Goal: Task Accomplishment & Management: Use online tool/utility

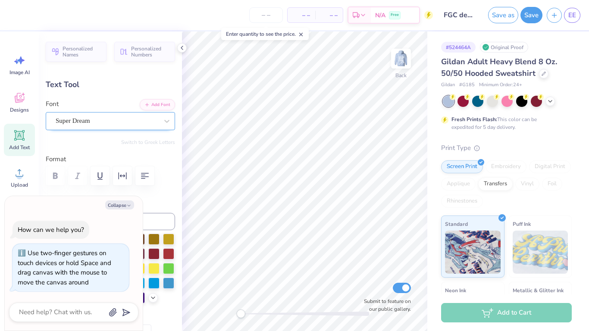
click at [75, 125] on div "Super Dream" at bounding box center [107, 120] width 104 height 13
drag, startPoint x: 133, startPoint y: 223, endPoint x: 121, endPoint y: 229, distance: 14.1
click at [121, 229] on div "How can we help you? Use two-finger gestures on touch devices or hold Space and…" at bounding box center [73, 256] width 129 height 85
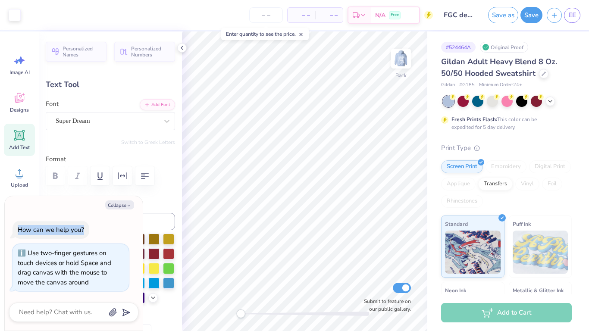
drag, startPoint x: 87, startPoint y: 198, endPoint x: 97, endPoint y: 214, distance: 19.0
click at [97, 214] on div "Collapse How can we help you? Use two-finger gestures on touch devices or hold …" at bounding box center [74, 263] width 138 height 135
click at [127, 202] on button "Collapse" at bounding box center [119, 205] width 29 height 9
type textarea "x"
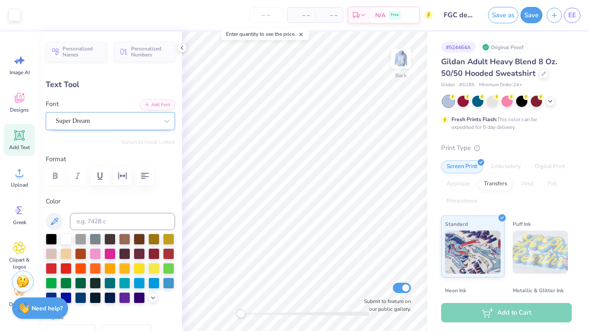
click at [99, 119] on div "Super Dream" at bounding box center [107, 120] width 104 height 13
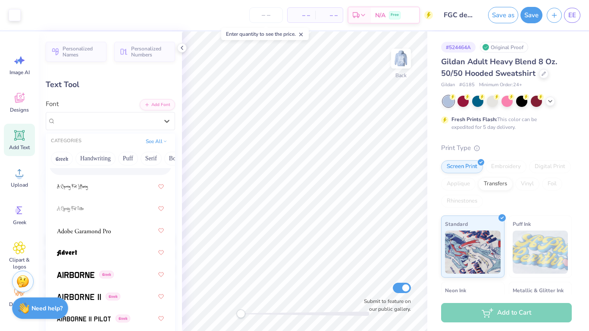
scroll to position [176, 0]
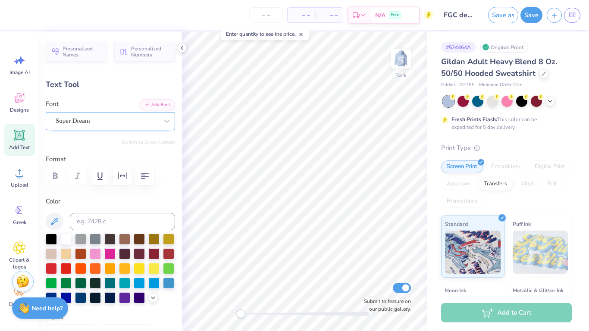
click at [94, 120] on div "Super Dream" at bounding box center [107, 120] width 104 height 13
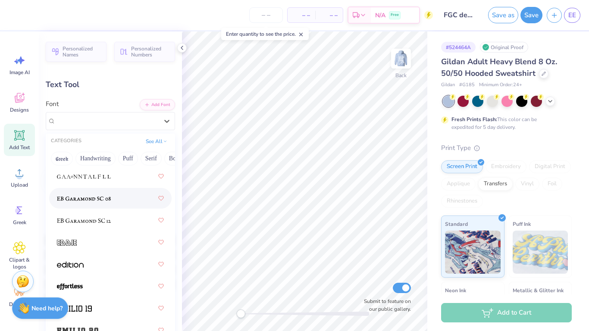
scroll to position [2424, 0]
click at [96, 222] on img at bounding box center [84, 220] width 54 height 6
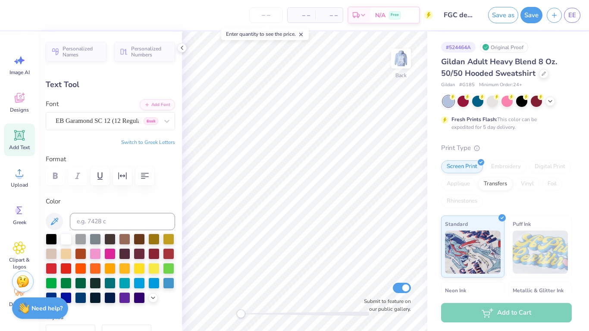
click at [49, 174] on div at bounding box center [110, 176] width 129 height 19
click at [123, 107] on div "Font EB Garamond SC 12 (12 Regular) [DEMOGRAPHIC_DATA]" at bounding box center [110, 114] width 129 height 31
click at [119, 119] on div "EB Garamond SC 12 (12 Regular) [DEMOGRAPHIC_DATA]" at bounding box center [107, 120] width 104 height 13
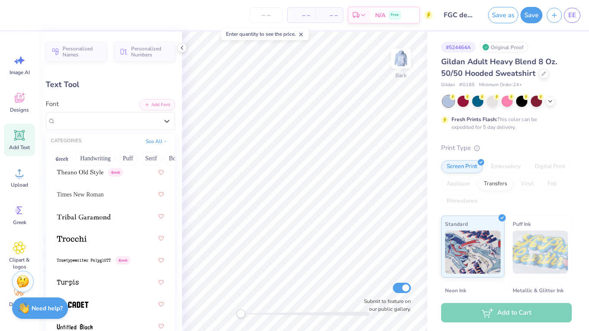
scroll to position [6635, 0]
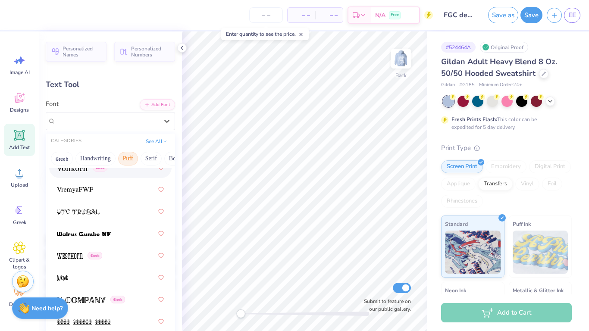
click at [127, 161] on button "Puff" at bounding box center [128, 159] width 20 height 14
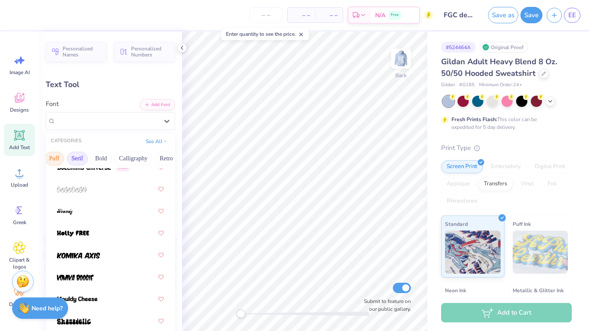
scroll to position [0, 74]
click at [98, 159] on button "Bold" at bounding box center [100, 159] width 21 height 14
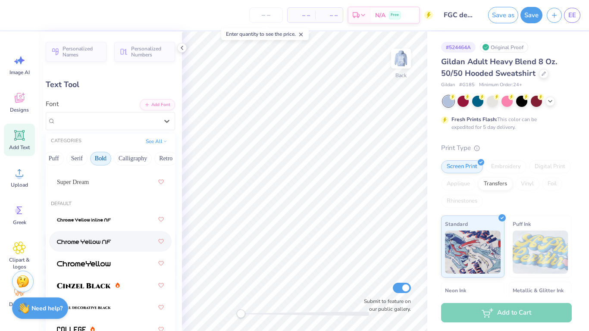
scroll to position [0, 0]
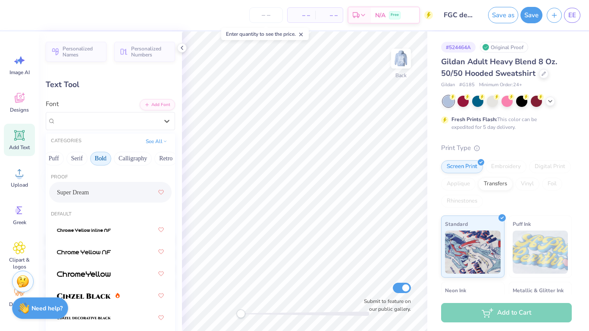
click at [109, 190] on div "Super Dream" at bounding box center [110, 193] width 107 height 16
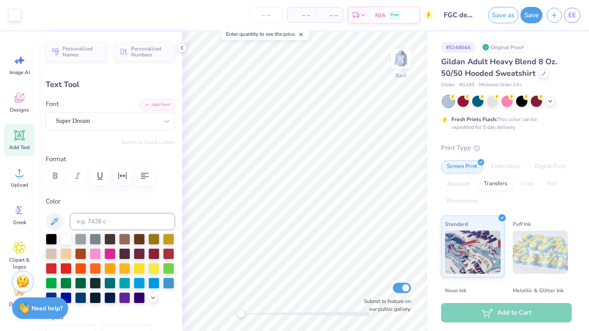
type input "2.85"
type input "0.45"
type input "6.54"
type input "3.62"
type input "1.47"
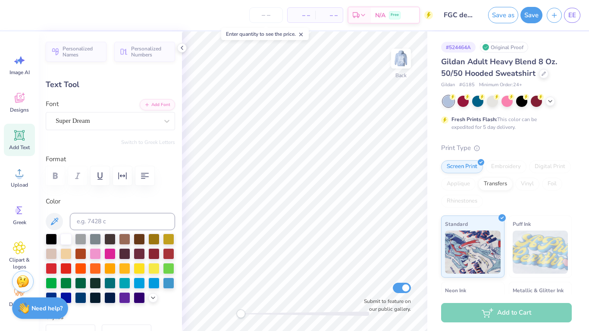
type input "4.83"
click at [398, 63] on img at bounding box center [401, 58] width 35 height 35
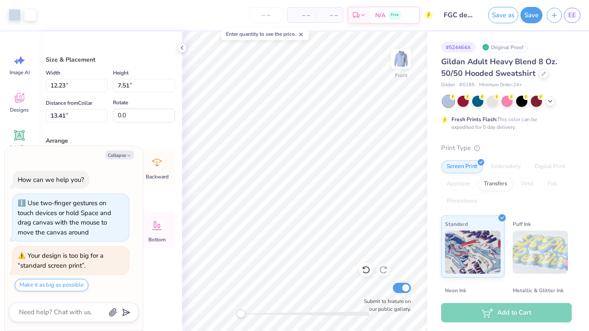
type textarea "x"
type input "13.41"
type textarea "x"
type input "-12.8"
type textarea "x"
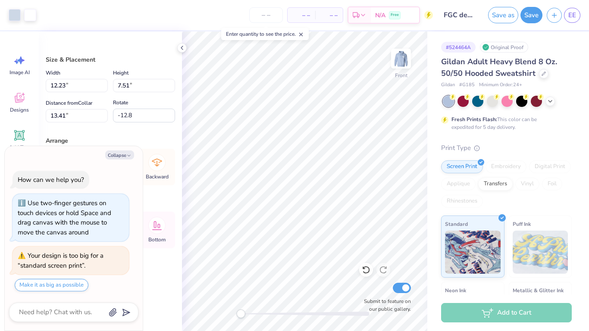
type input "14.77"
type input "12.56"
type input "8.92"
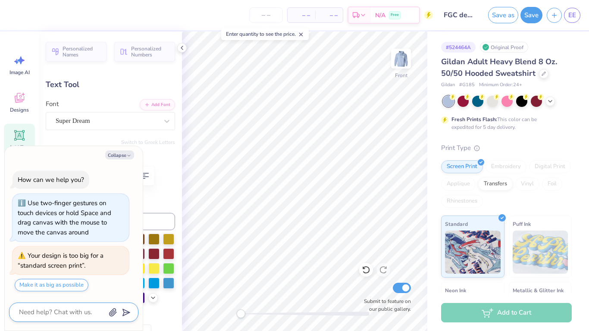
click at [57, 310] on textarea at bounding box center [62, 313] width 88 height 12
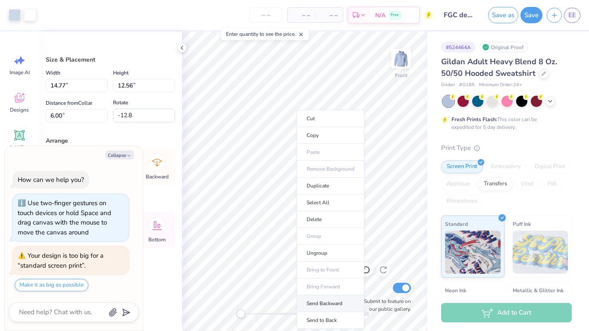
click at [321, 305] on li "Send Backward" at bounding box center [331, 304] width 68 height 17
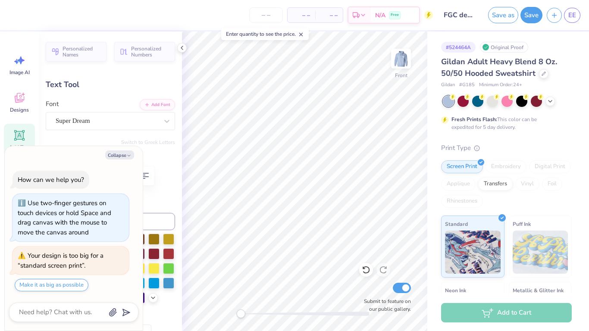
type textarea "x"
type input "11.21"
click at [127, 157] on icon "button" at bounding box center [128, 155] width 5 height 5
click at [126, 157] on icon "button" at bounding box center [128, 155] width 5 height 5
click at [125, 154] on button "Collapse" at bounding box center [119, 155] width 29 height 9
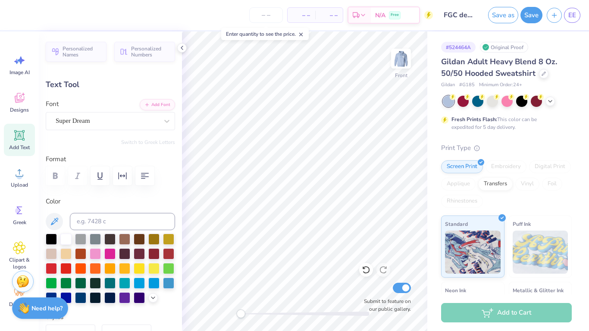
type textarea "x"
type input "12.75"
click at [142, 299] on div at bounding box center [139, 297] width 11 height 11
click at [110, 123] on div "Super Dream" at bounding box center [107, 120] width 104 height 13
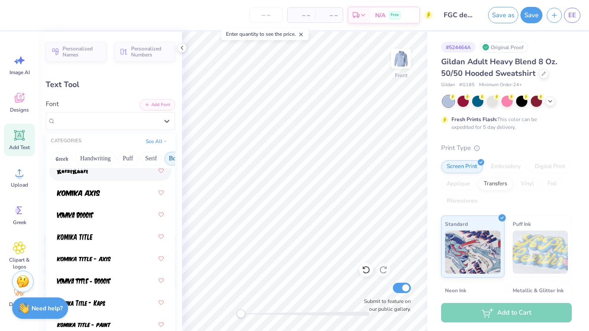
scroll to position [790, 0]
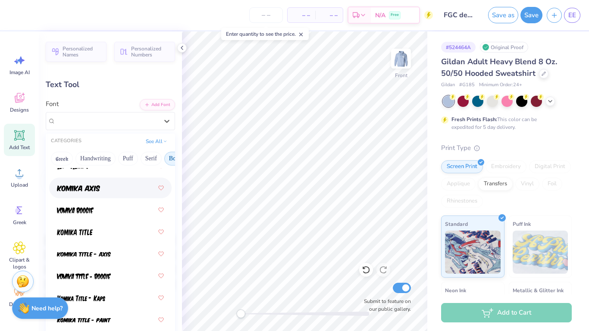
click at [109, 195] on div at bounding box center [110, 188] width 107 height 16
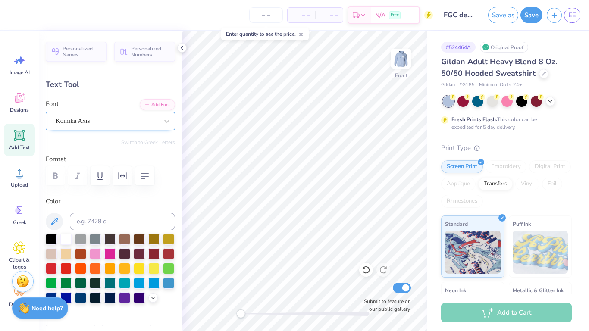
click at [152, 127] on div "Komika Axis" at bounding box center [107, 120] width 104 height 13
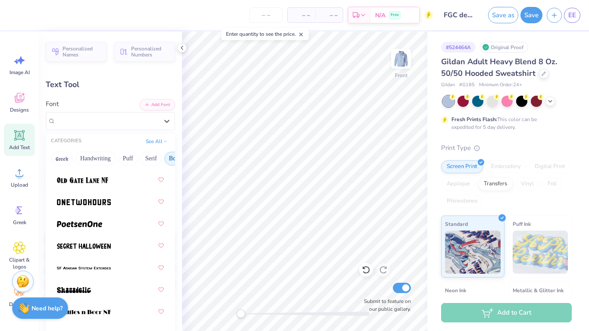
scroll to position [1449, 0]
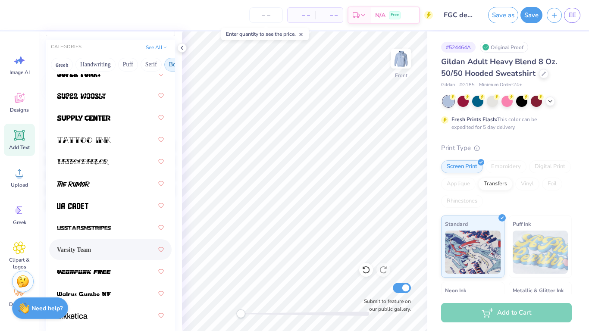
click at [100, 255] on div "Varsity Team" at bounding box center [110, 250] width 107 height 16
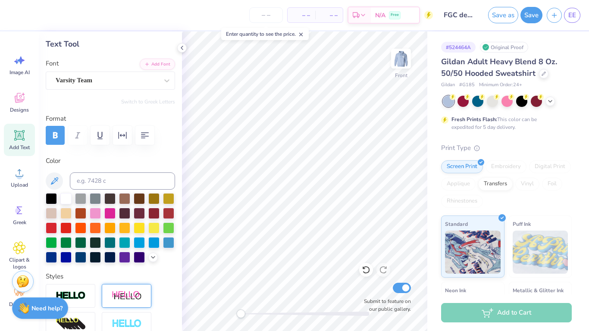
scroll to position [37, 0]
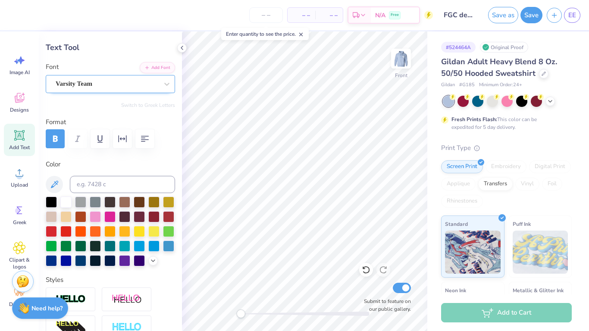
click at [114, 90] on div "Varsity Team" at bounding box center [107, 83] width 104 height 13
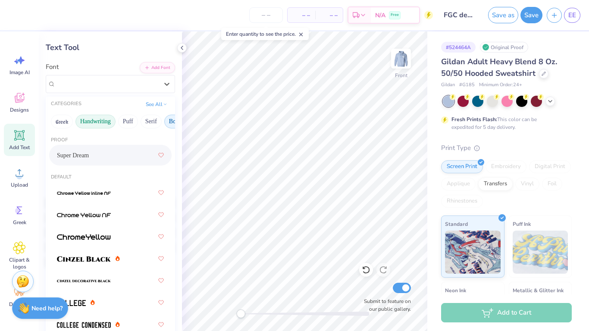
click at [87, 126] on button "Handwriting" at bounding box center [96, 122] width 40 height 14
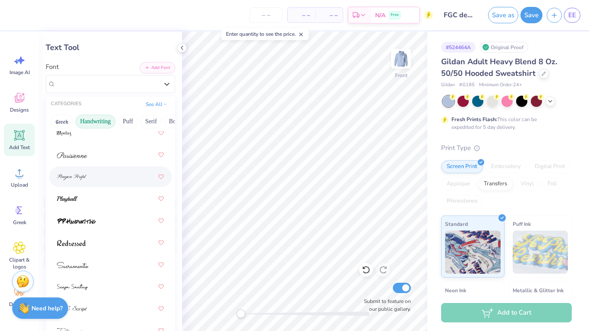
scroll to position [377, 0]
click at [94, 194] on div at bounding box center [110, 197] width 107 height 16
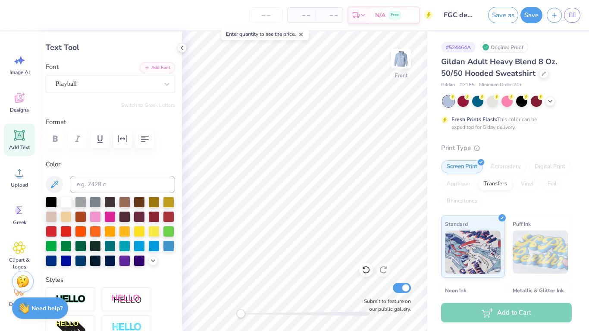
click at [151, 260] on polyline at bounding box center [152, 261] width 3 height 2
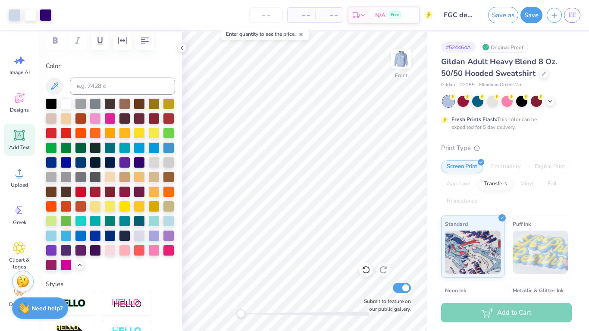
scroll to position [139, 0]
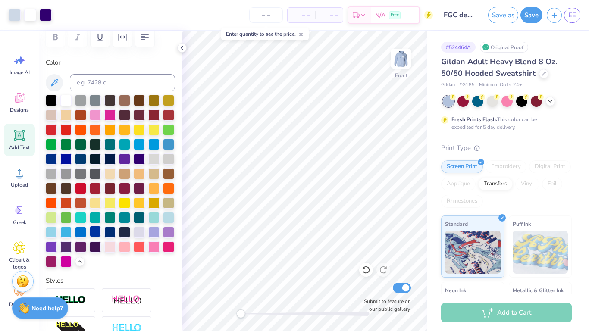
click at [95, 232] on div at bounding box center [95, 231] width 11 height 11
type input "14.16"
type input "9.61"
type input "12.74"
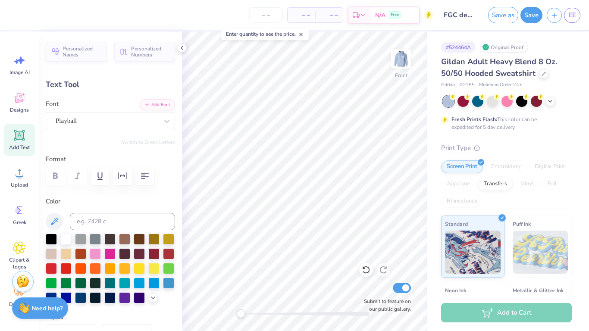
scroll to position [1, 1]
click at [397, 66] on img at bounding box center [401, 58] width 35 height 35
type textarea "F"
type input "2.85"
type input "0.45"
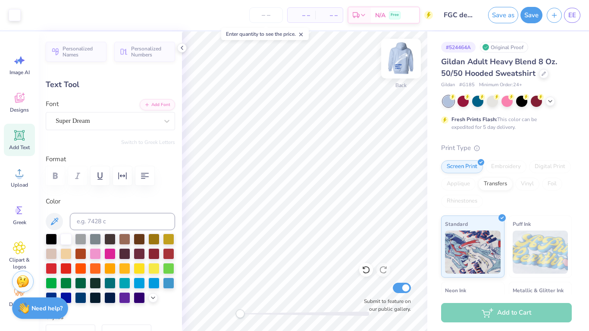
type input "6.54"
click at [123, 119] on div "Super Dream" at bounding box center [107, 120] width 104 height 13
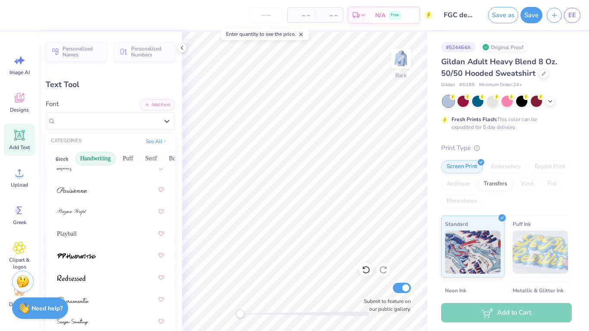
scroll to position [376, 0]
click at [98, 238] on div "Playball" at bounding box center [110, 235] width 107 height 16
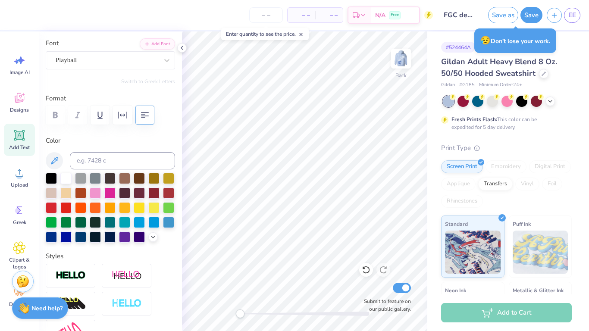
scroll to position [0, 0]
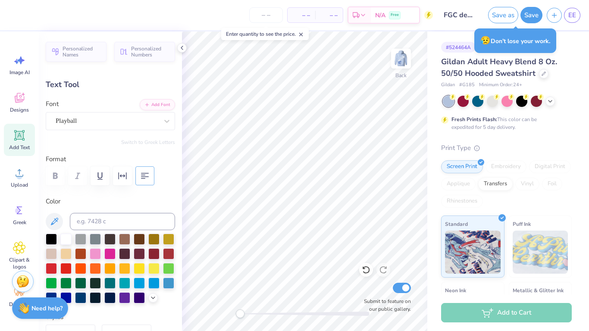
click at [149, 178] on icon "button" at bounding box center [145, 176] width 10 height 10
click at [164, 105] on button "Add Font" at bounding box center [157, 103] width 35 height 11
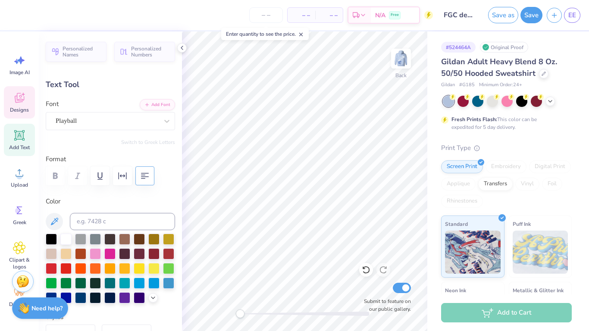
click at [16, 98] on icon at bounding box center [19, 99] width 8 height 7
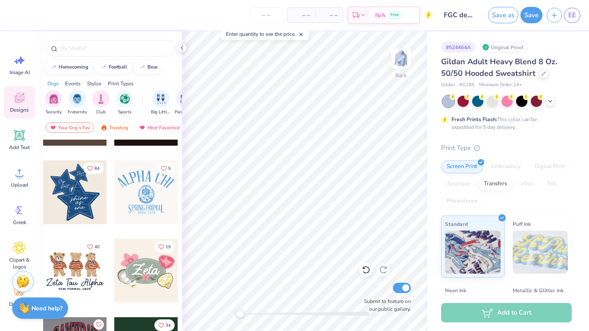
scroll to position [293, 0]
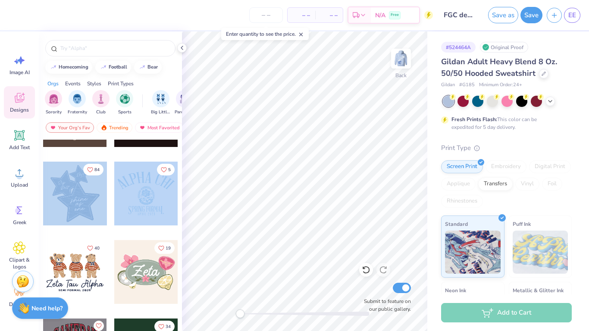
drag, startPoint x: 70, startPoint y: 195, endPoint x: 164, endPoint y: 189, distance: 93.4
click at [92, 189] on div at bounding box center [75, 194] width 64 height 64
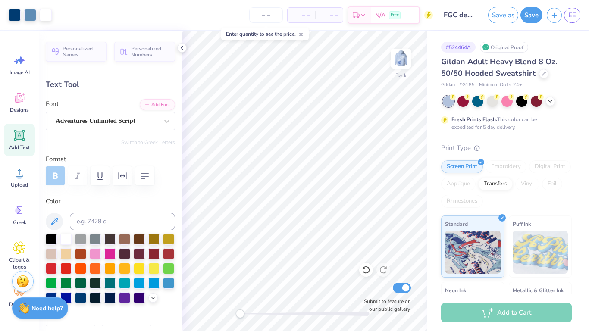
type input "0.0"
type input "1.51"
type input "0.79"
type input "10.21"
type input "-5.3"
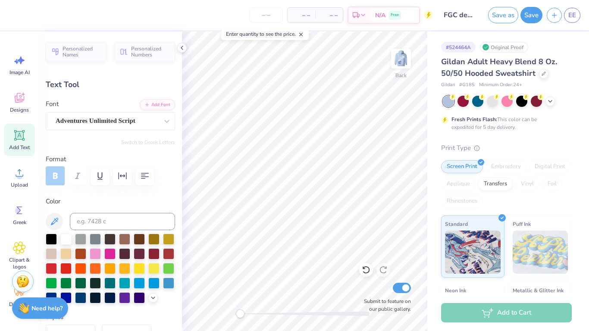
type input "3.44"
type input "1.30"
type input "9.06"
type input "0.0"
type input "4.60"
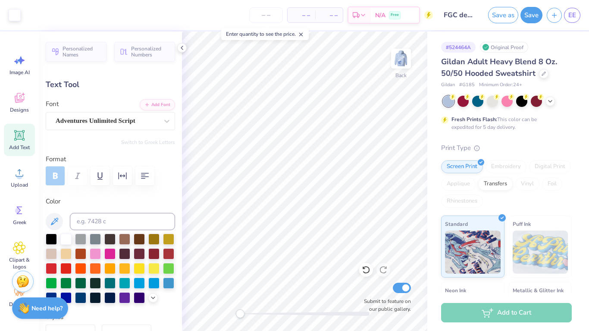
type input "-17.8"
type input "1.40"
type input "0.88"
type input "6.02"
type input "-4.4"
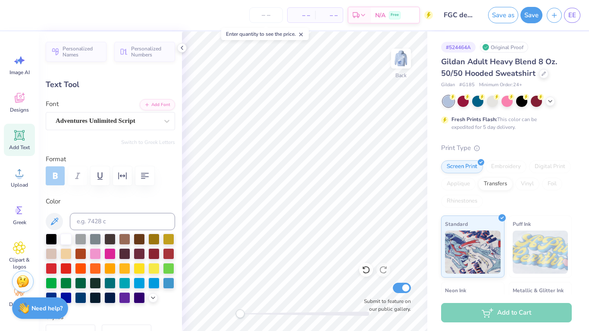
type input "1.78"
type input "0.77"
type input "6.96"
type input "-4.3"
type input "0.0"
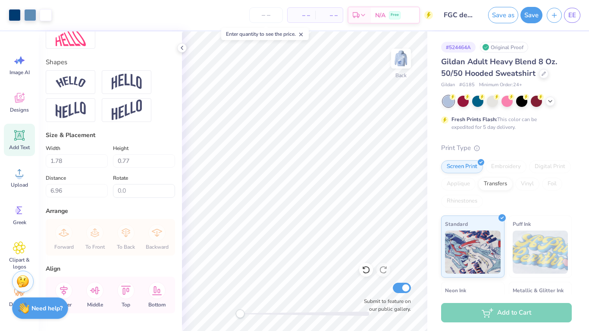
scroll to position [0, 0]
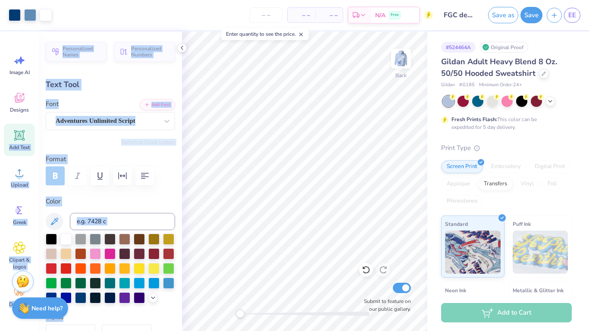
click at [191, 168] on div "Art colors – – Per Item – – Total Est. Delivery N/A Free Design Title FGC desig…" at bounding box center [294, 165] width 589 height 331
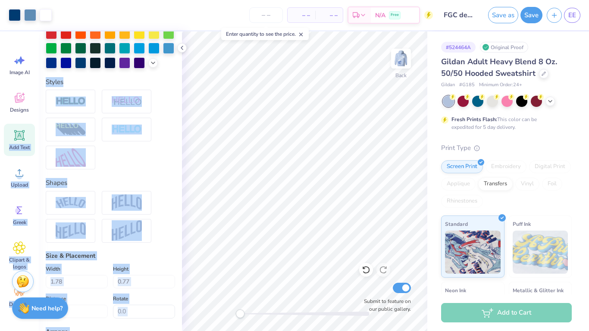
scroll to position [245, 0]
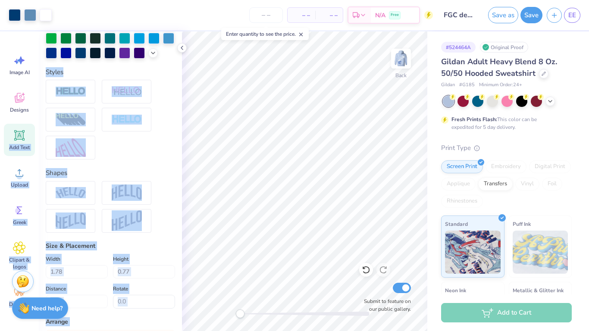
click at [148, 159] on div at bounding box center [110, 120] width 129 height 80
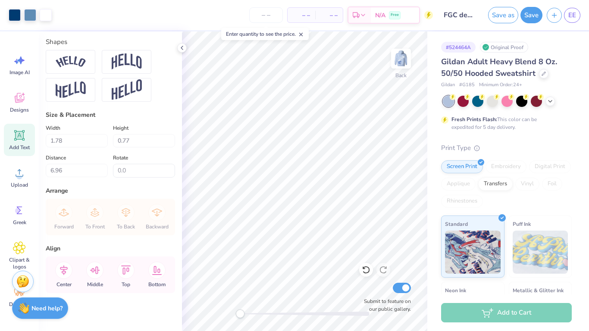
scroll to position [381, 0]
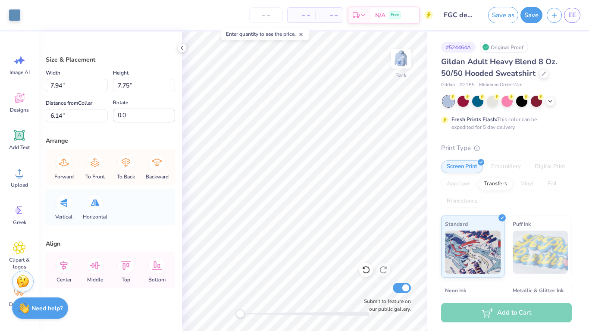
click at [554, 6] on div "Save as Save EE" at bounding box center [536, 15] width 105 height 30
click at [554, 11] on icon "button" at bounding box center [554, 13] width 7 height 7
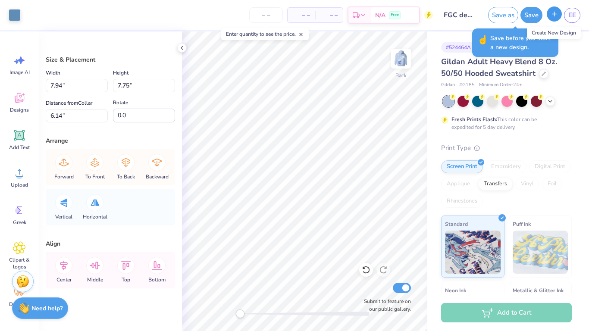
click at [556, 14] on icon "button" at bounding box center [554, 13] width 7 height 7
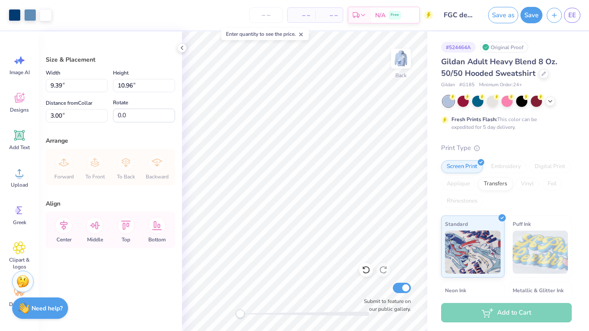
type input "1.32"
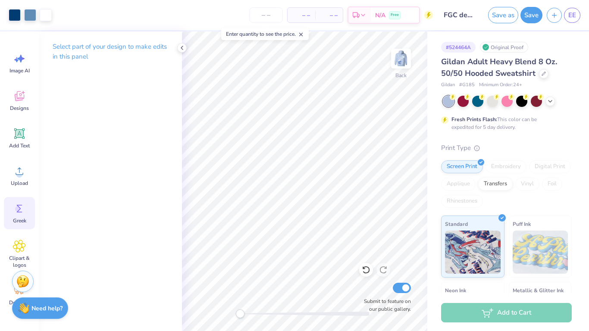
scroll to position [6, 0]
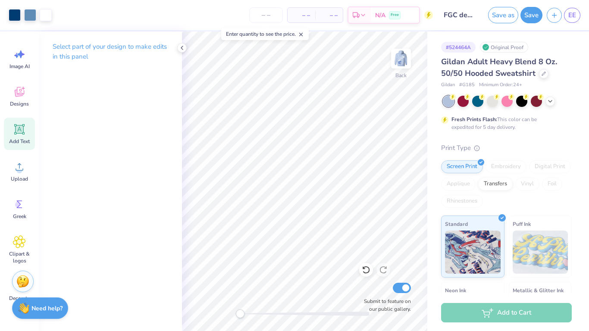
click at [18, 143] on span "Add Text" at bounding box center [19, 141] width 21 height 7
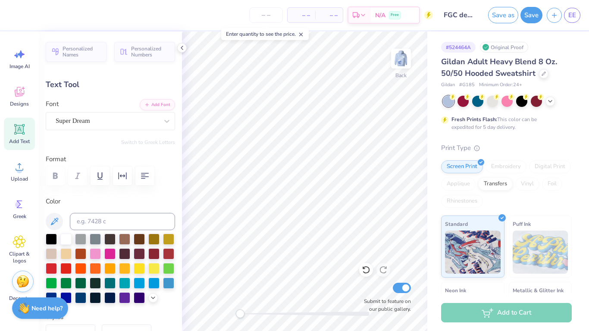
type textarea "2018"
type input "6.05"
type input "1.87"
type input "2.00"
type input "0.62"
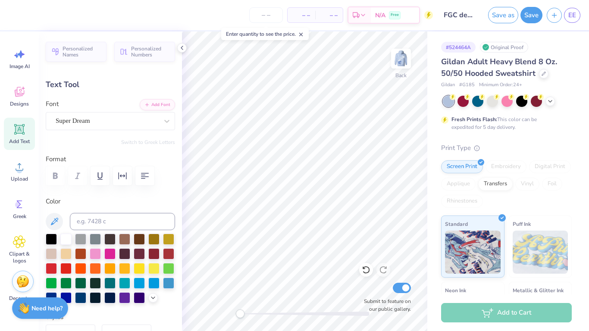
type input "7.23"
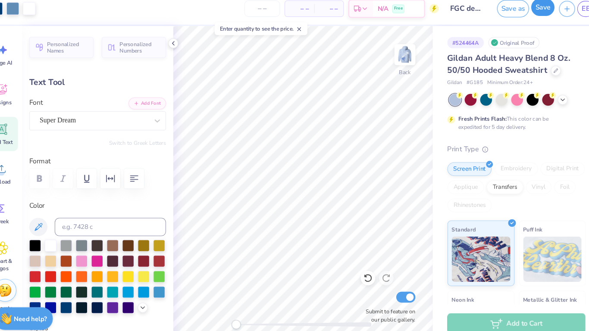
click at [527, 13] on button "Save" at bounding box center [532, 14] width 22 height 16
